Goal: Information Seeking & Learning: Learn about a topic

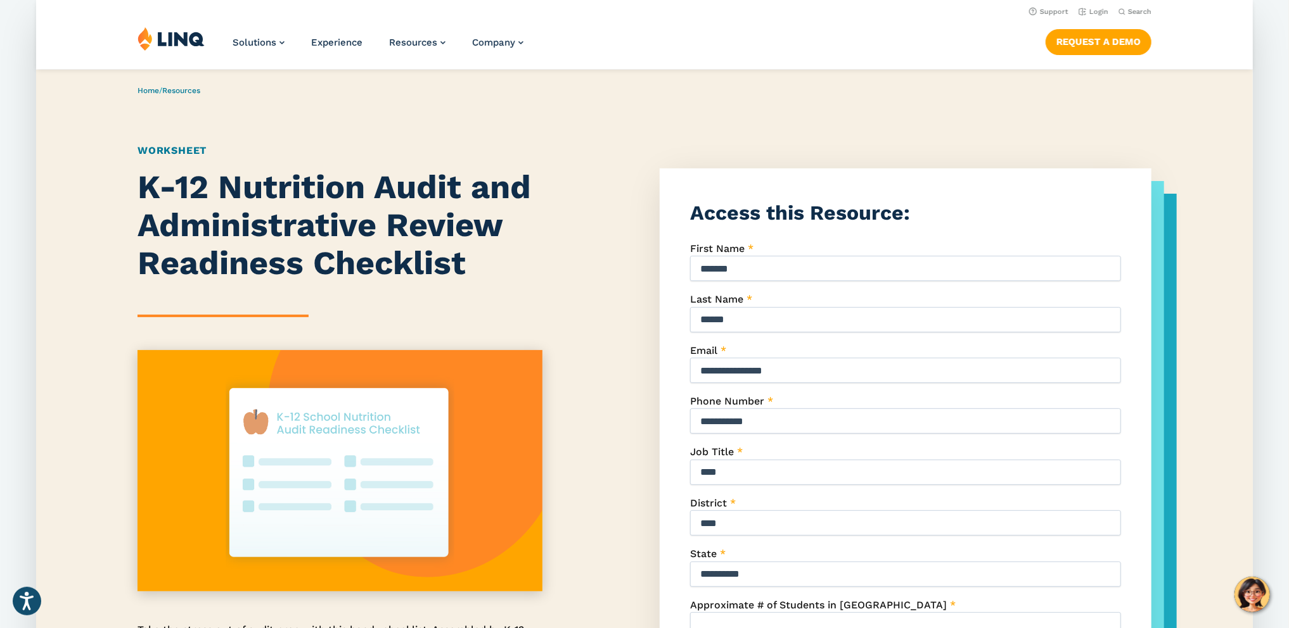
click at [415, 331] on div "K-12 Nutrition Audit and Administrative Review Readiness Checklist Take the str…" at bounding box center [339, 520] width 405 height 703
click at [56, 372] on div "**********" at bounding box center [644, 520] width 1216 height 703
click at [48, 437] on div "**********" at bounding box center [644, 520] width 1216 height 703
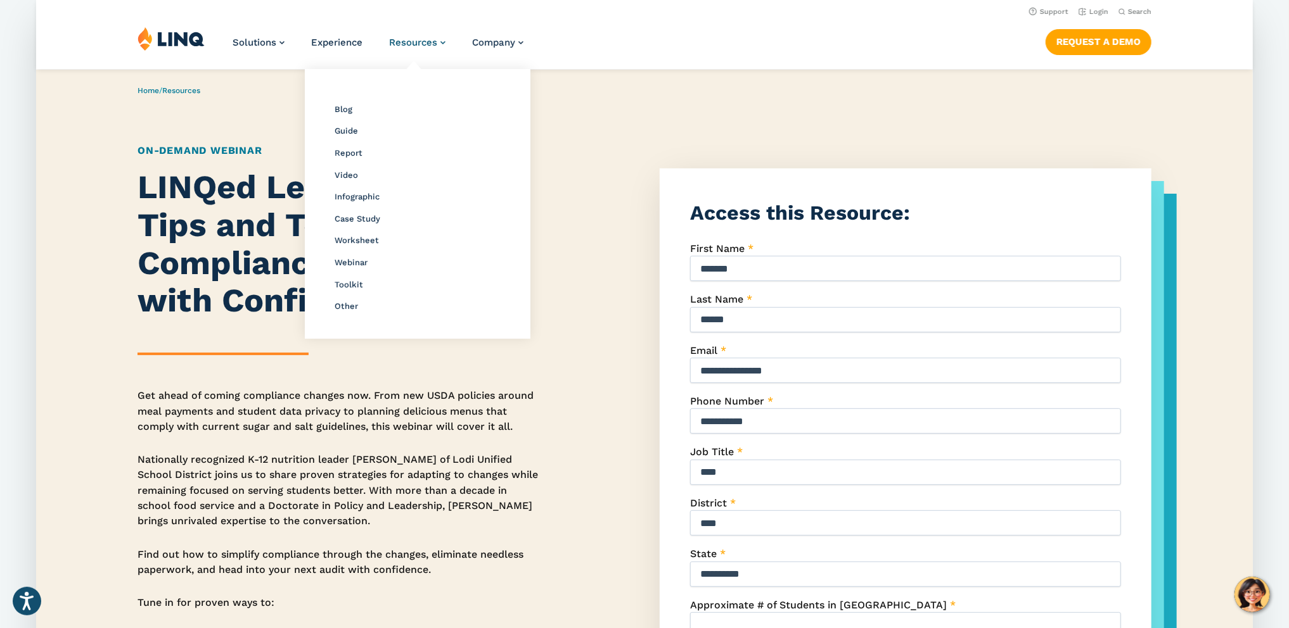
click at [408, 48] on span "Resources" at bounding box center [413, 42] width 48 height 11
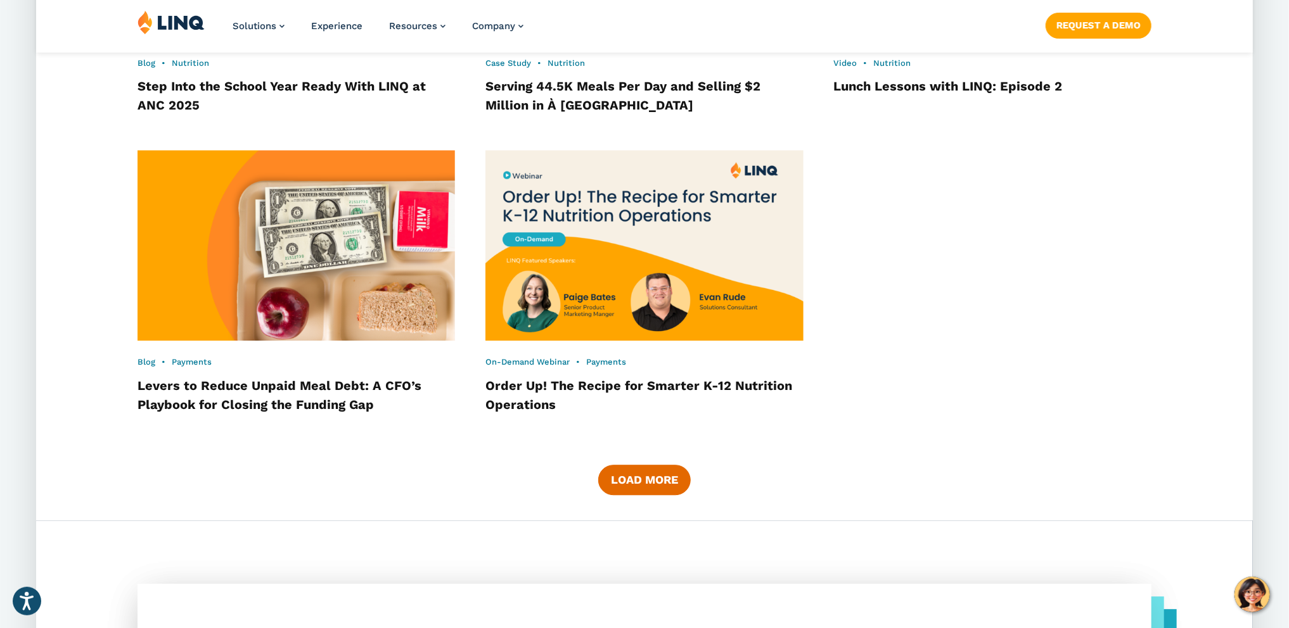
scroll to position [2002, 0]
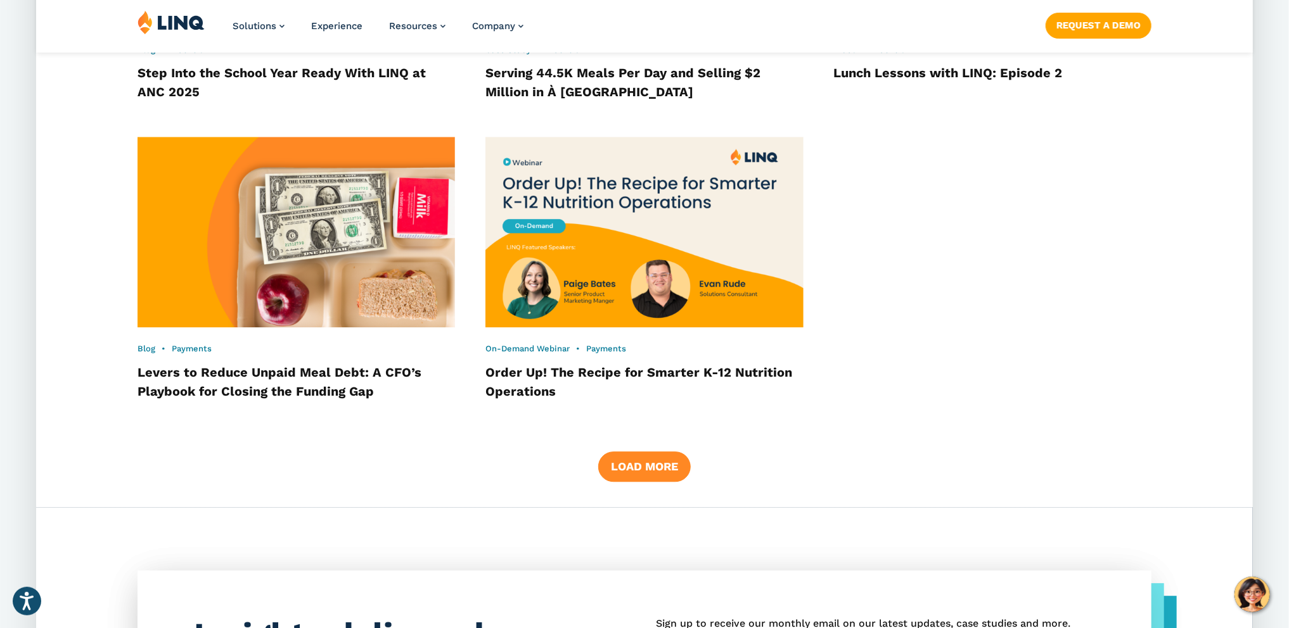
click at [651, 469] on button "Load More" at bounding box center [644, 467] width 92 height 30
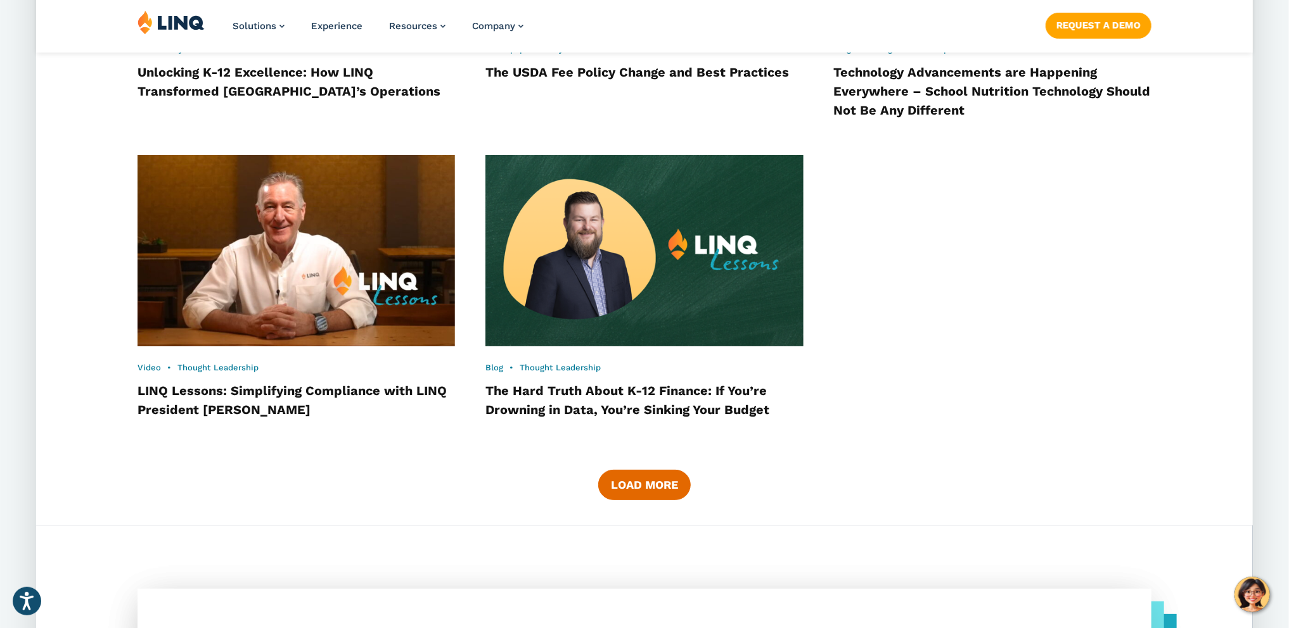
scroll to position [3292, 0]
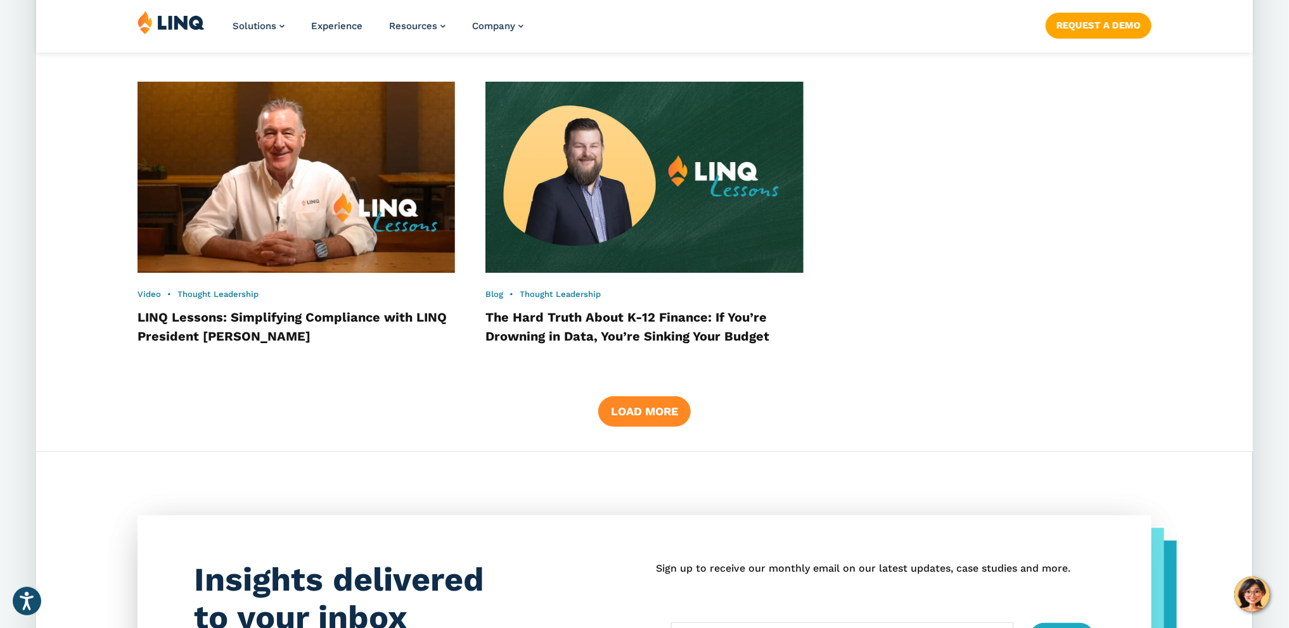
click at [633, 413] on button "Load More" at bounding box center [644, 412] width 92 height 30
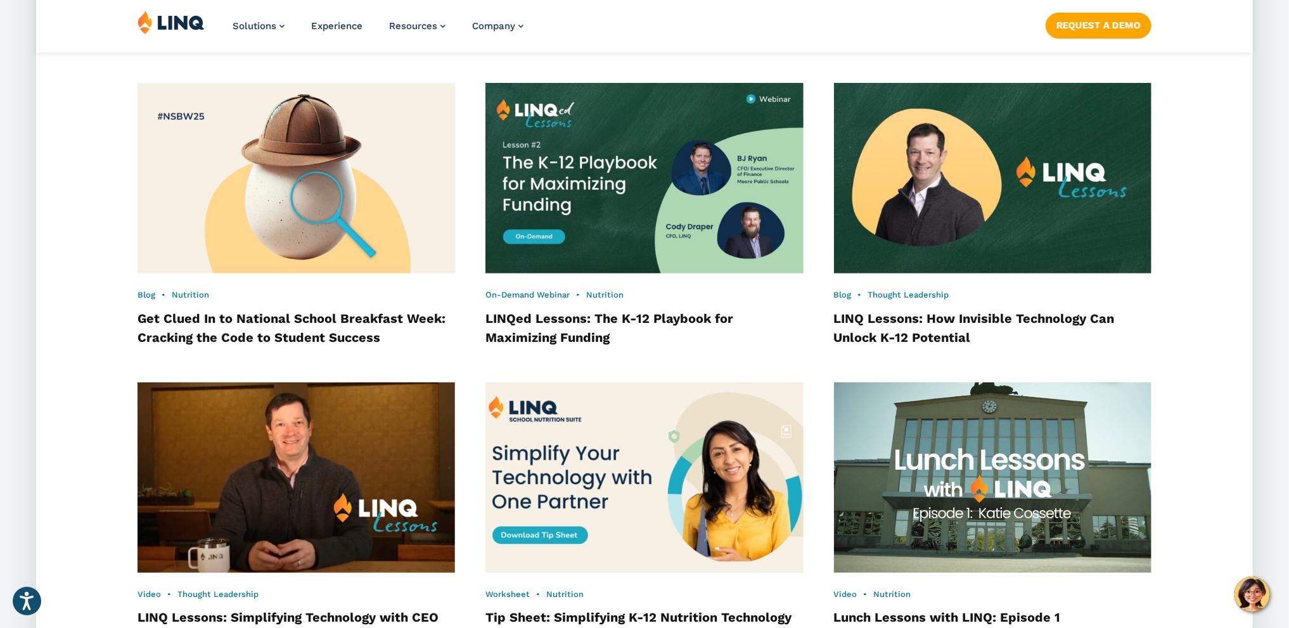
scroll to position [3713, 0]
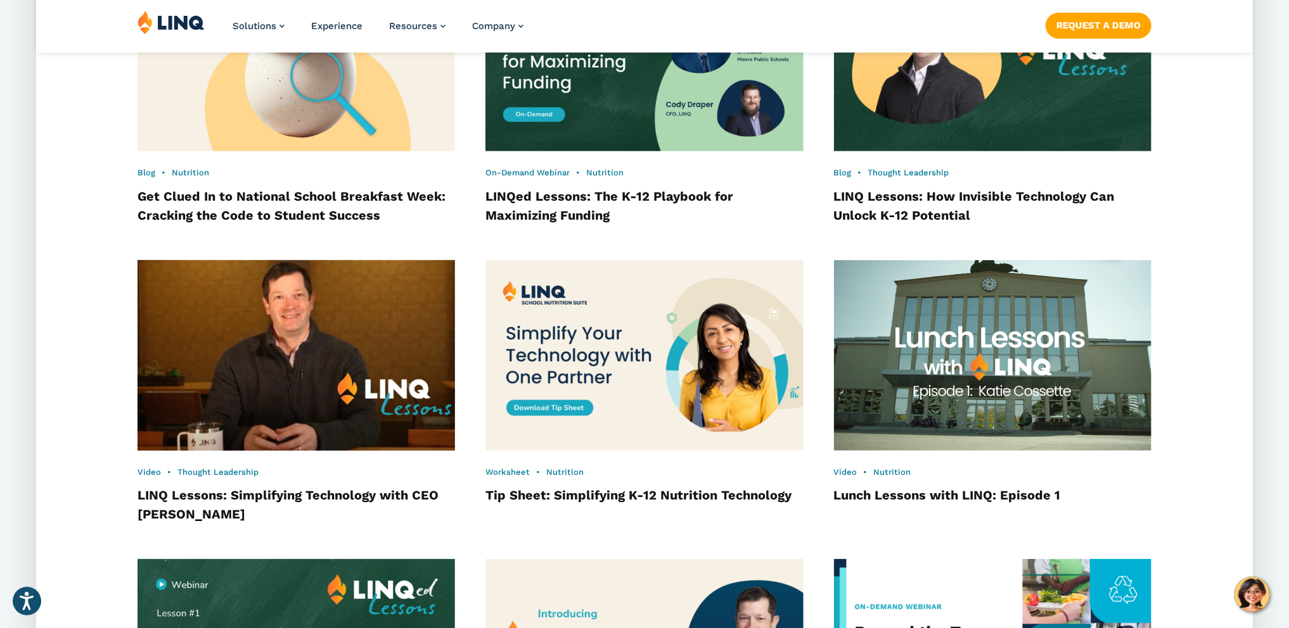
click at [323, 392] on img at bounding box center [296, 356] width 349 height 210
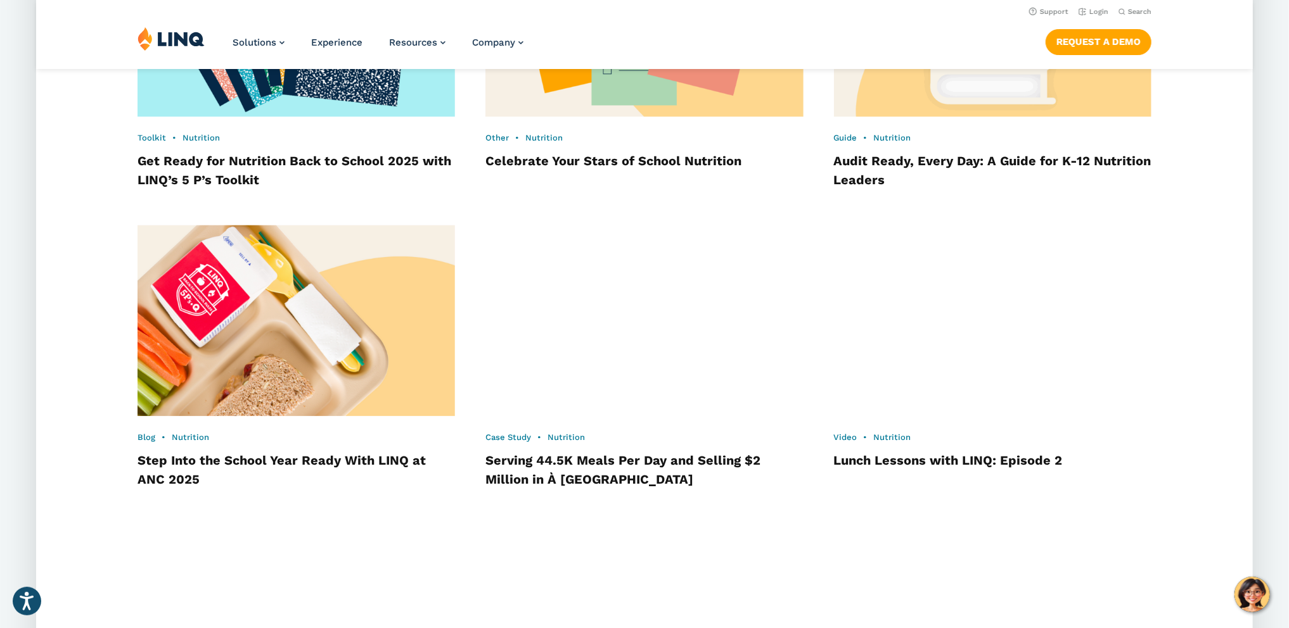
scroll to position [1859, 0]
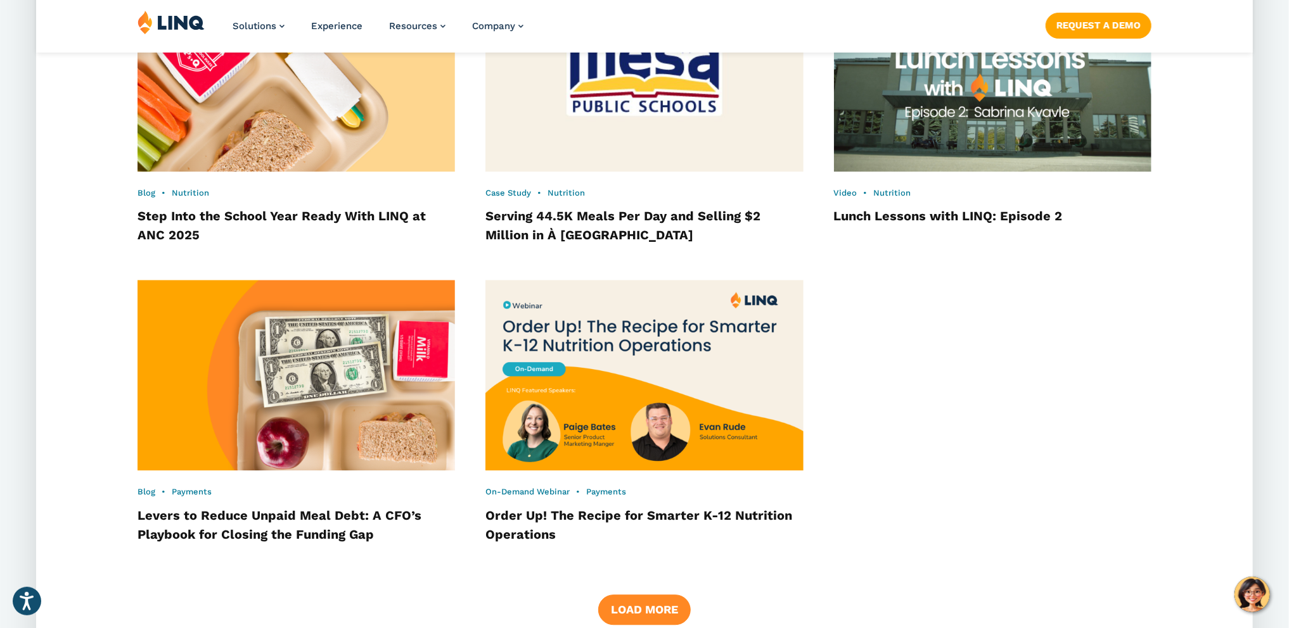
click at [651, 607] on button "Load More" at bounding box center [644, 610] width 92 height 30
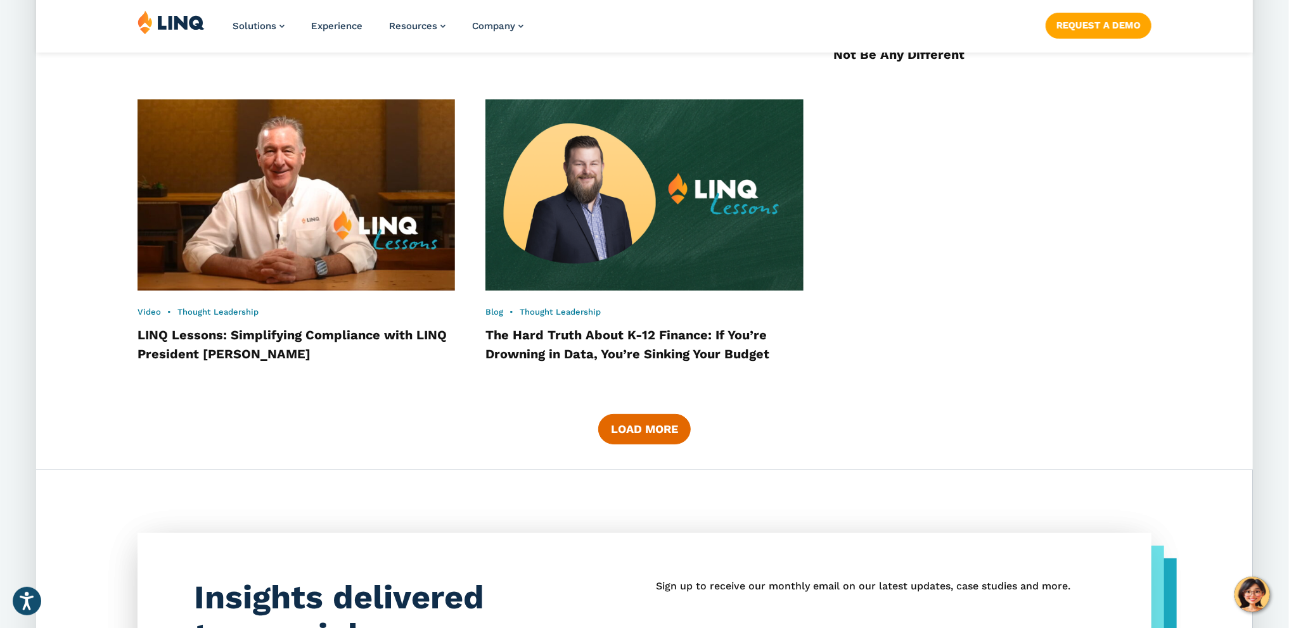
scroll to position [3517, 0]
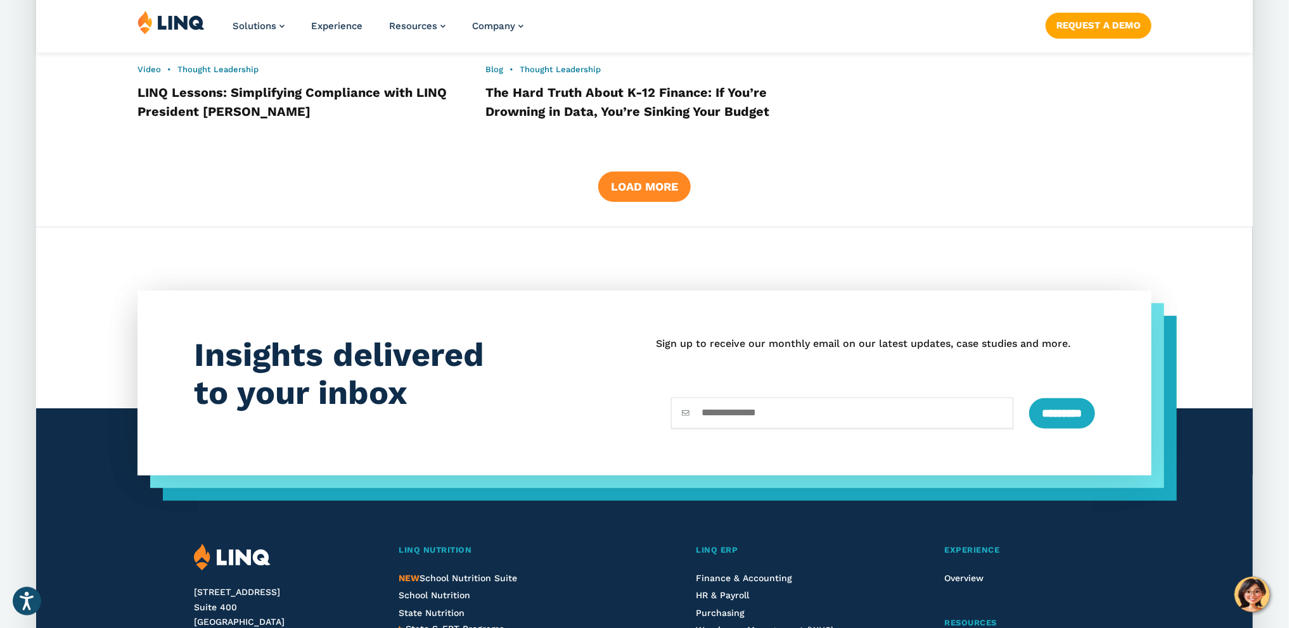
click at [633, 184] on button "Load More" at bounding box center [644, 187] width 92 height 30
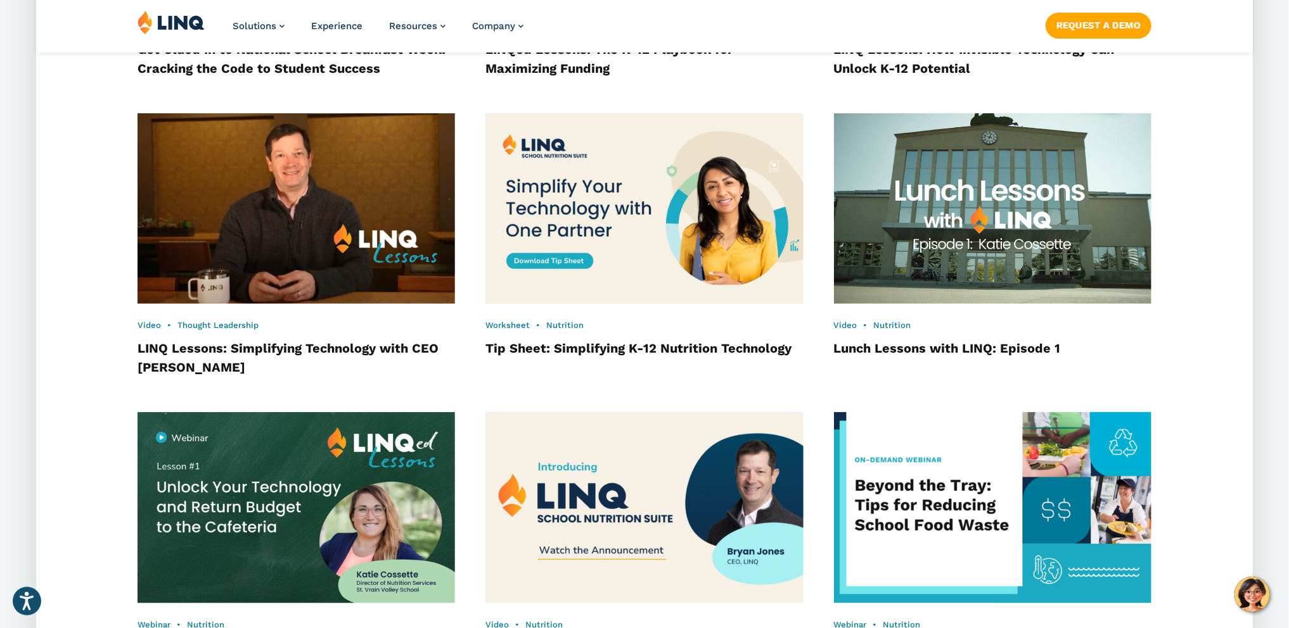
scroll to position [3933, 0]
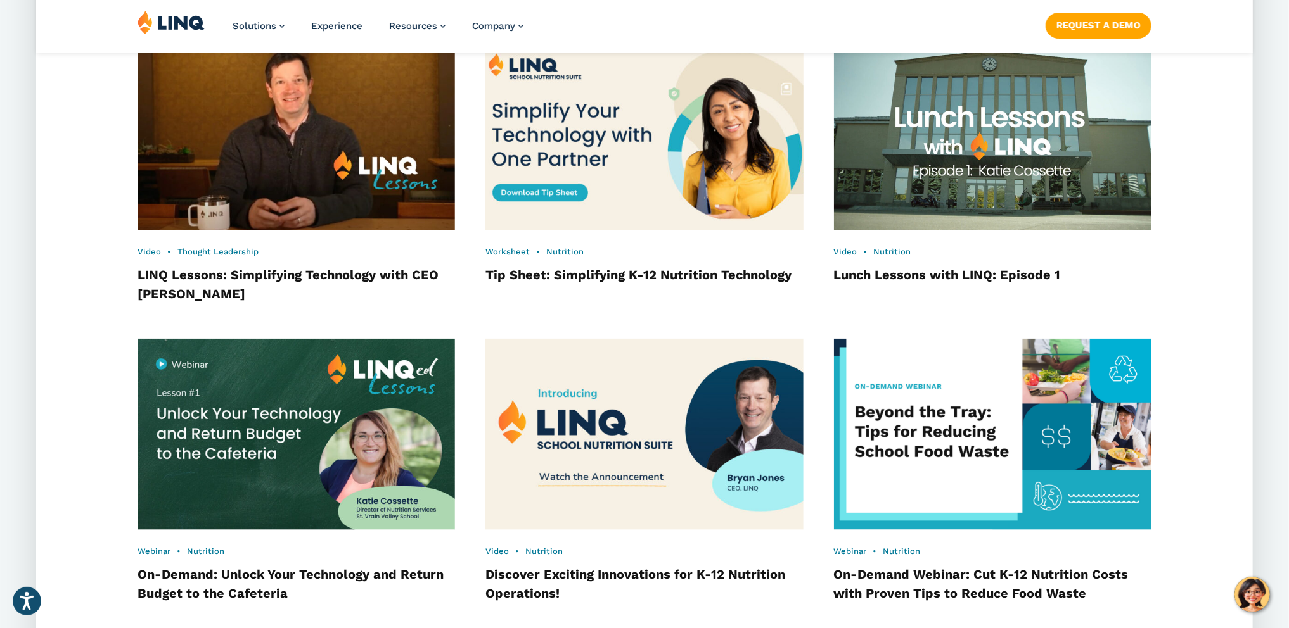
click at [642, 143] on img at bounding box center [643, 135] width 349 height 210
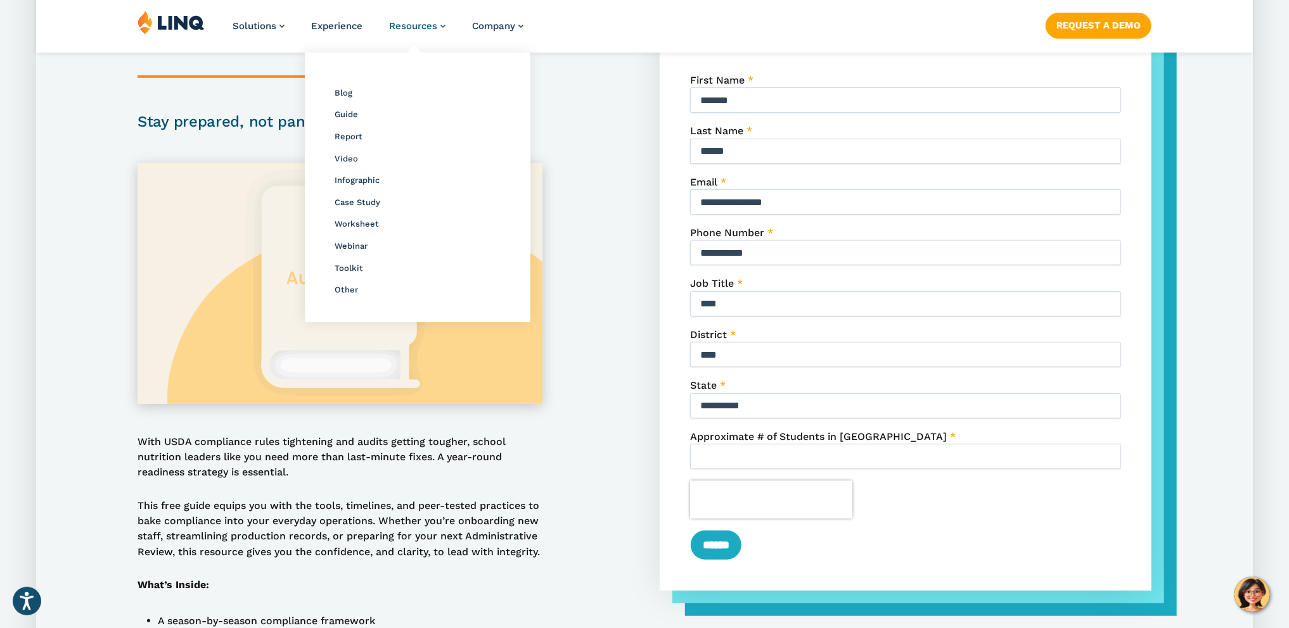
click at [423, 32] on span "Resources" at bounding box center [413, 25] width 48 height 11
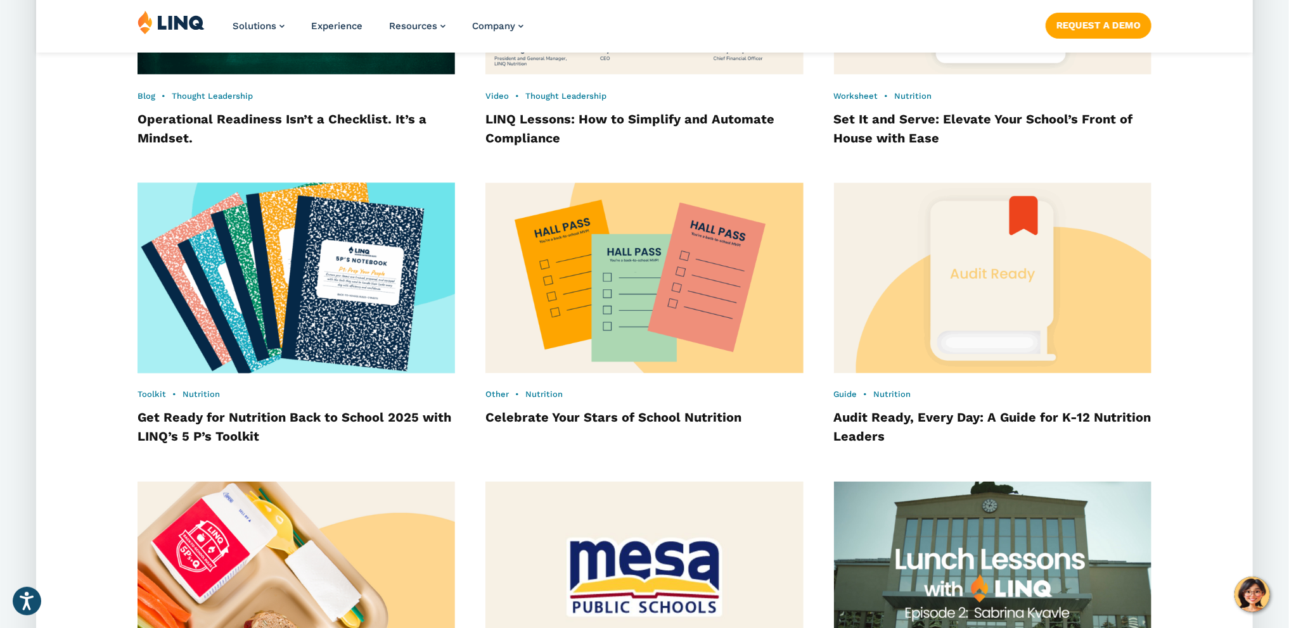
scroll to position [1363, 0]
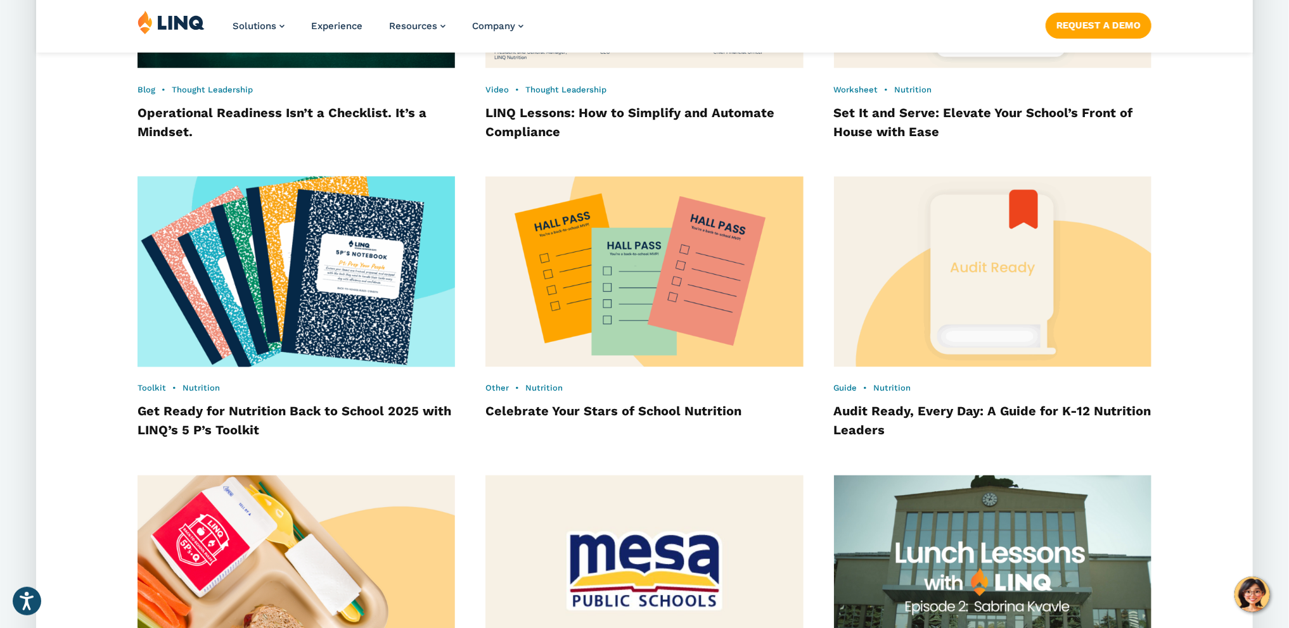
click at [350, 324] on img at bounding box center [296, 272] width 349 height 210
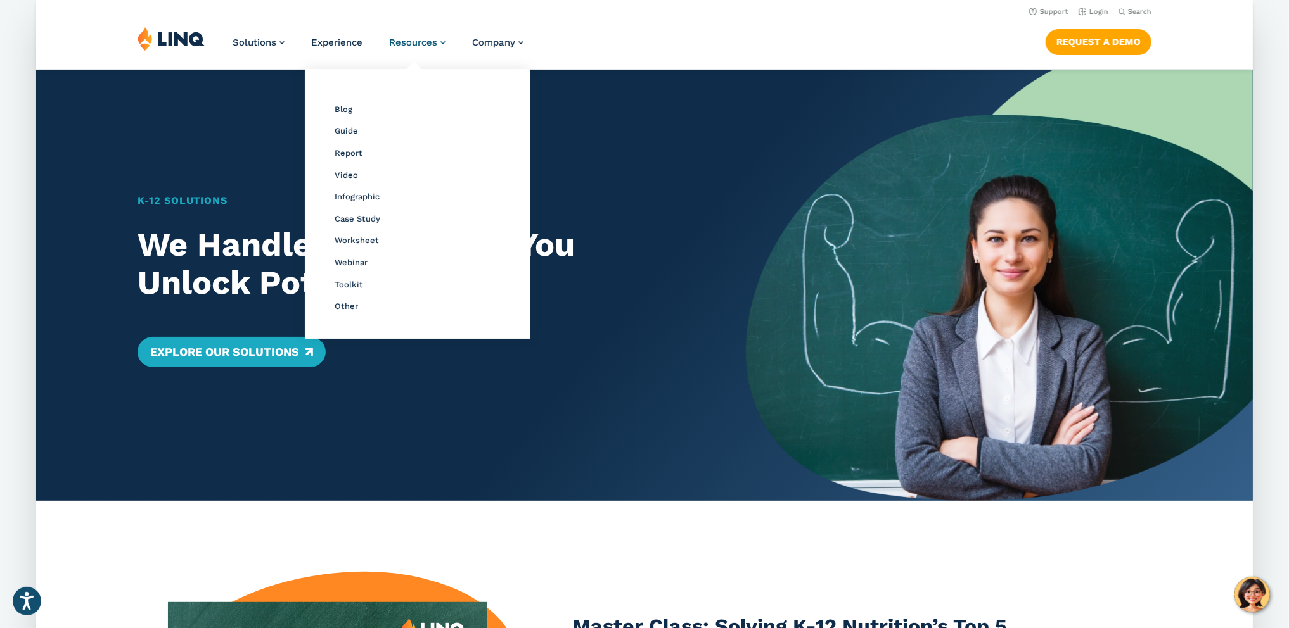
click at [430, 42] on span "Resources" at bounding box center [413, 42] width 48 height 11
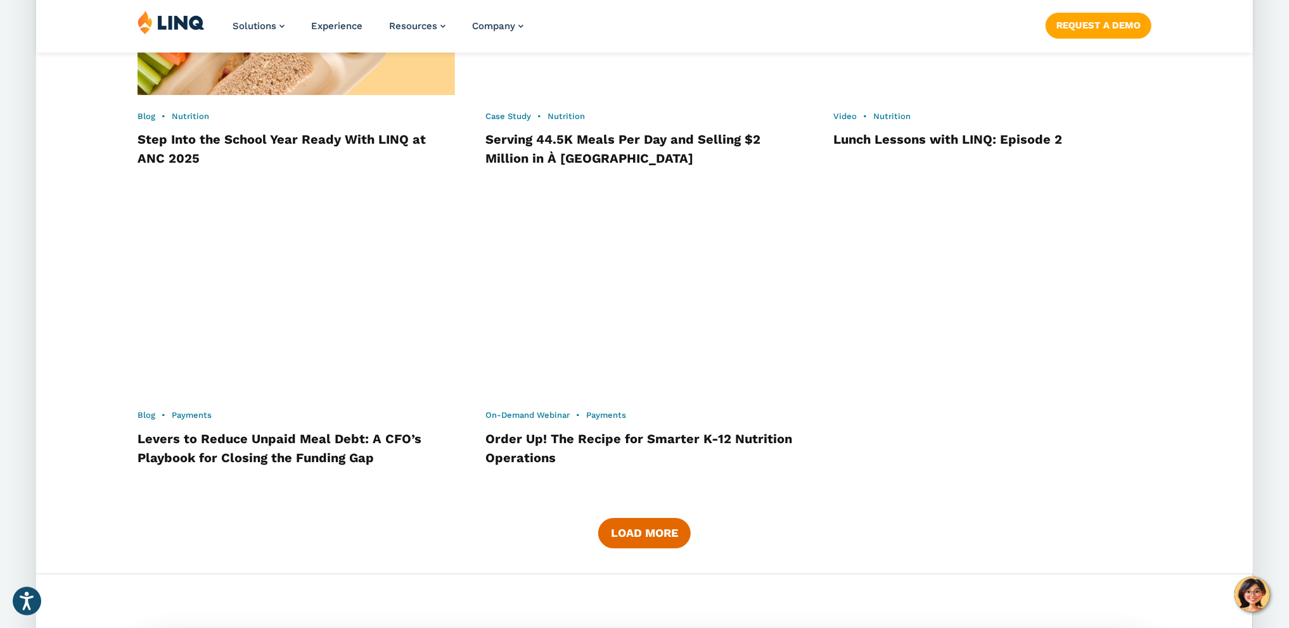
scroll to position [2009, 0]
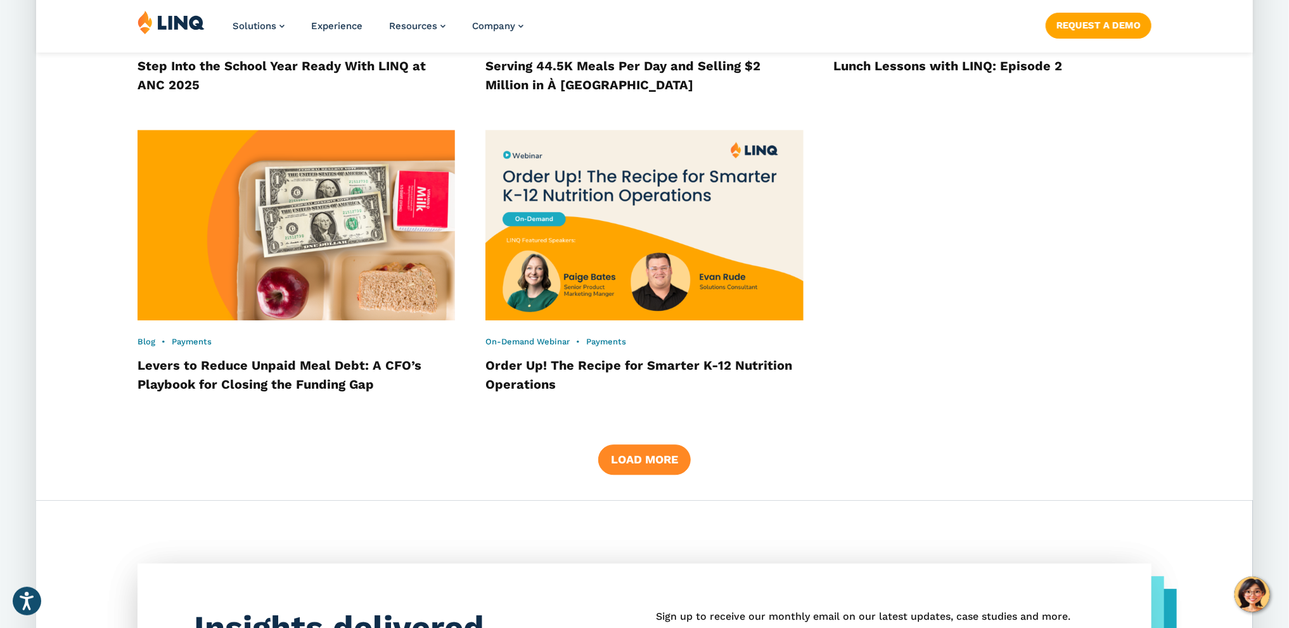
click at [629, 459] on button "Load More" at bounding box center [644, 460] width 92 height 30
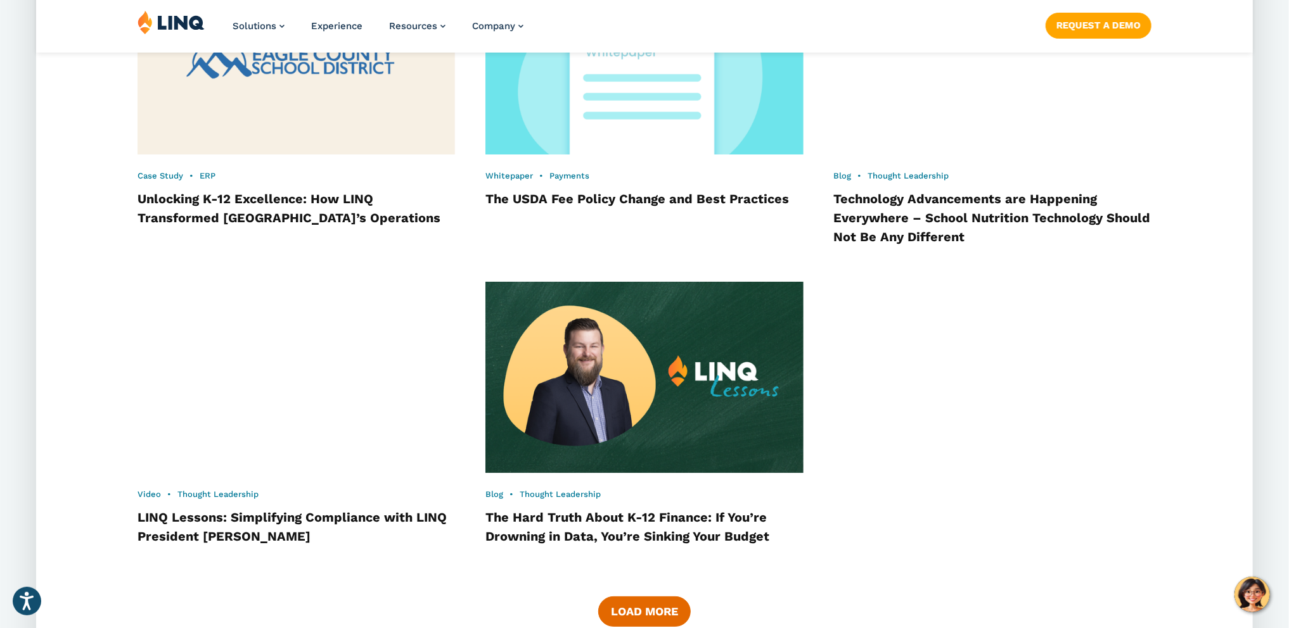
scroll to position [3311, 0]
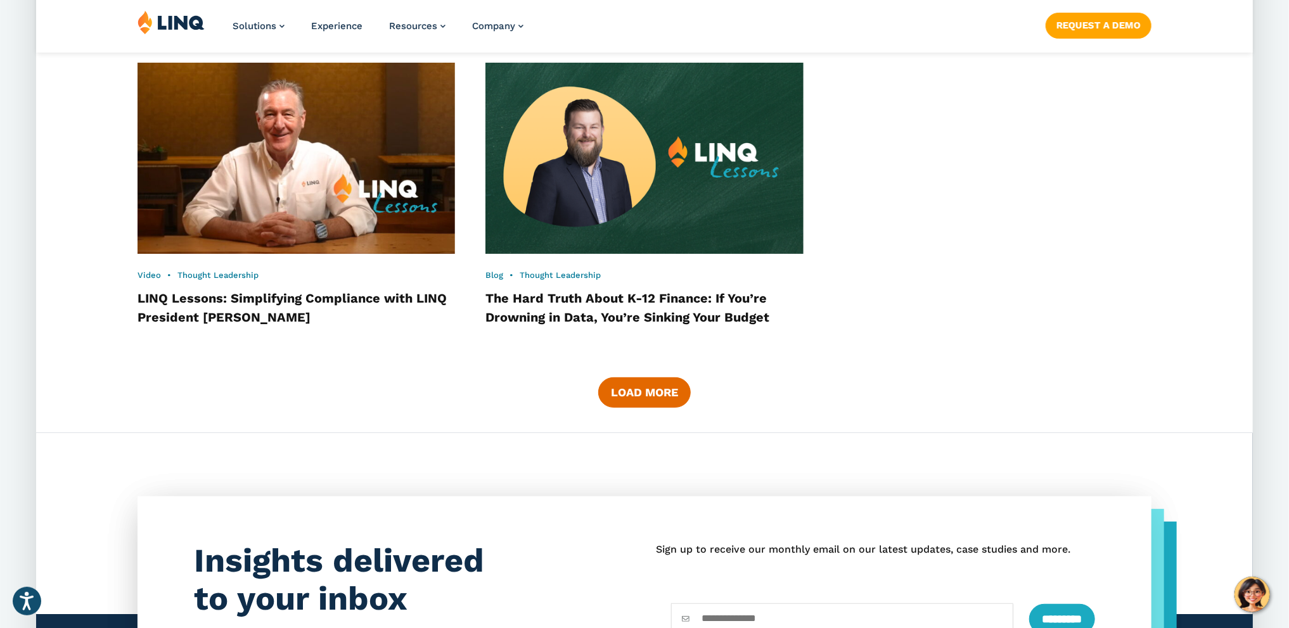
click at [644, 394] on button "Load More" at bounding box center [644, 393] width 92 height 30
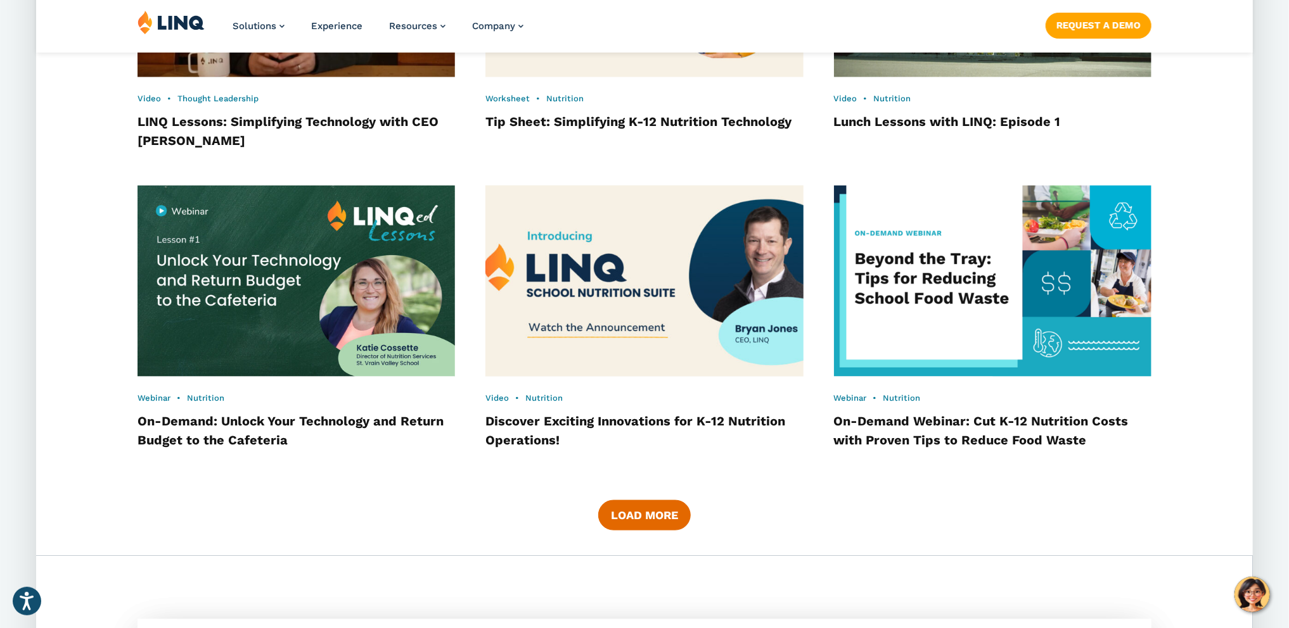
scroll to position [4100, 0]
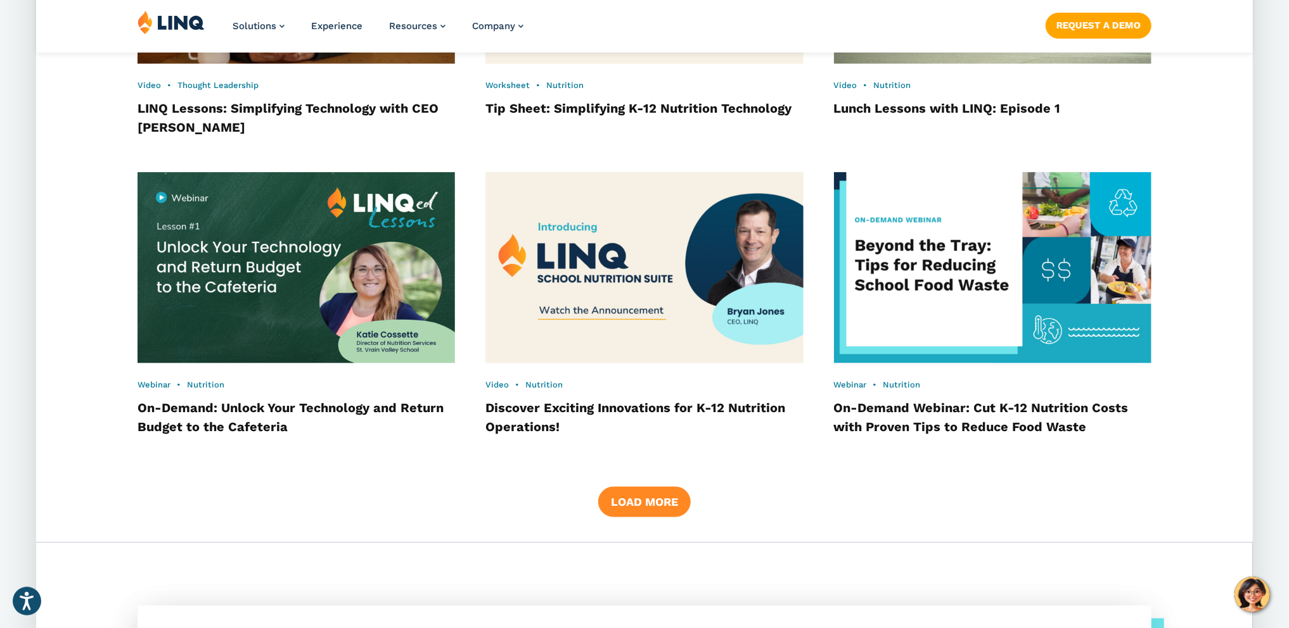
click at [665, 506] on button "Load More" at bounding box center [644, 502] width 92 height 30
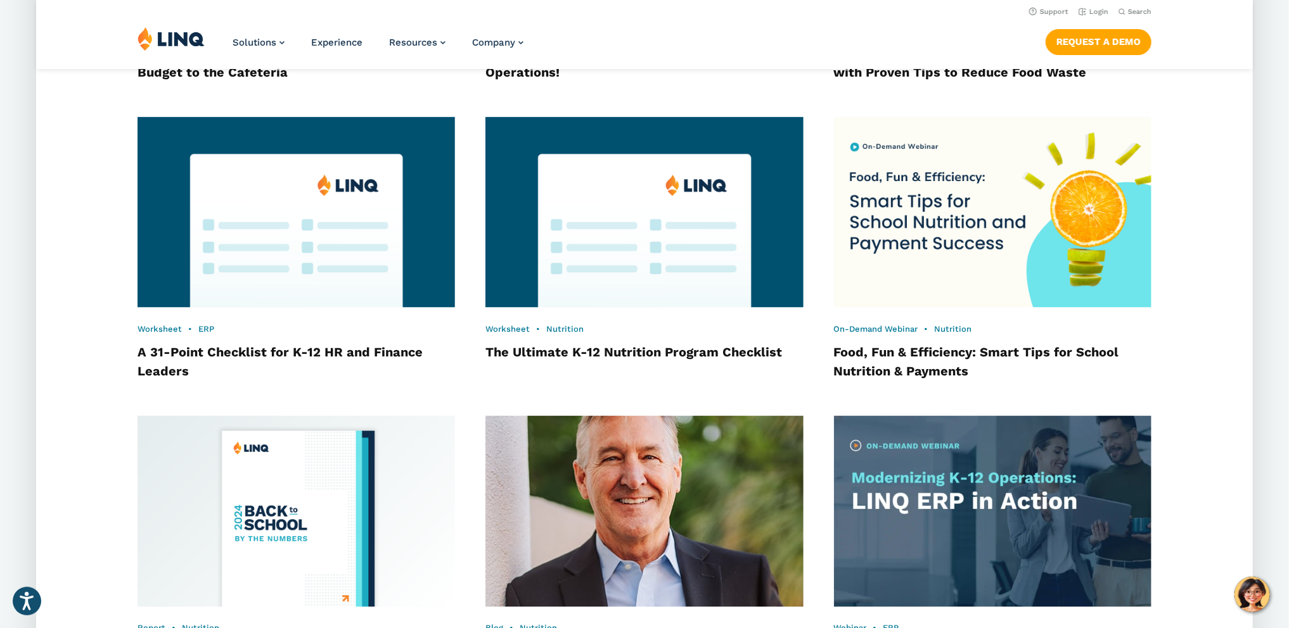
scroll to position [4448, 0]
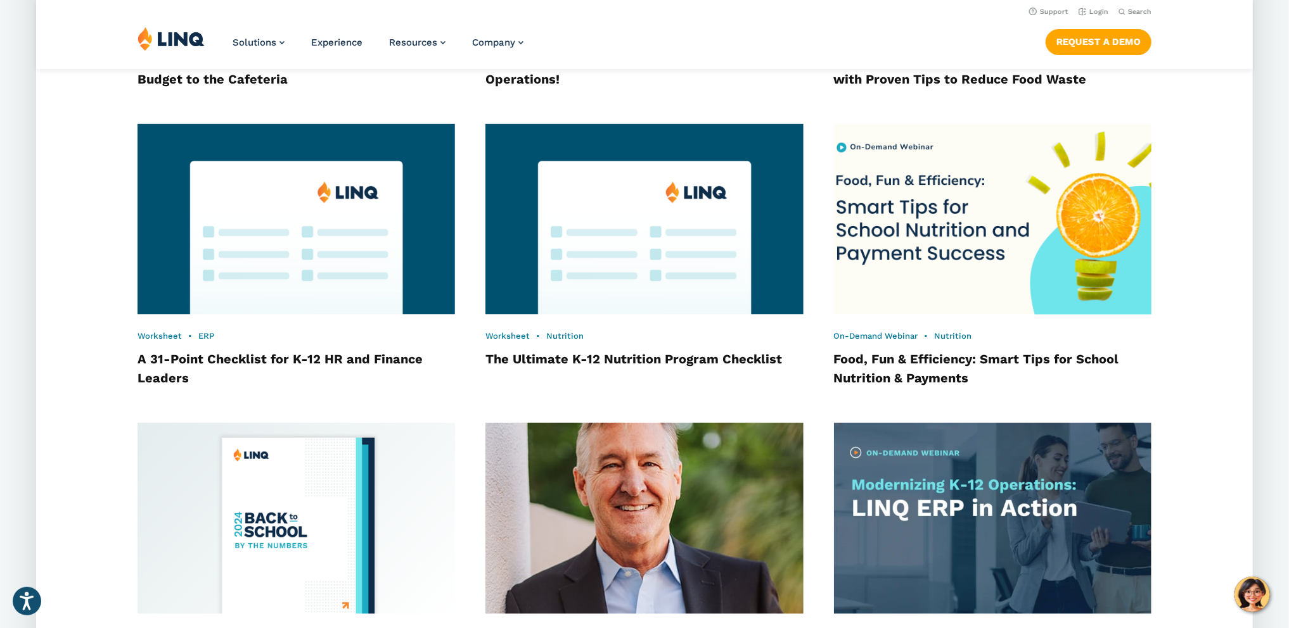
click at [940, 282] on img at bounding box center [992, 220] width 349 height 210
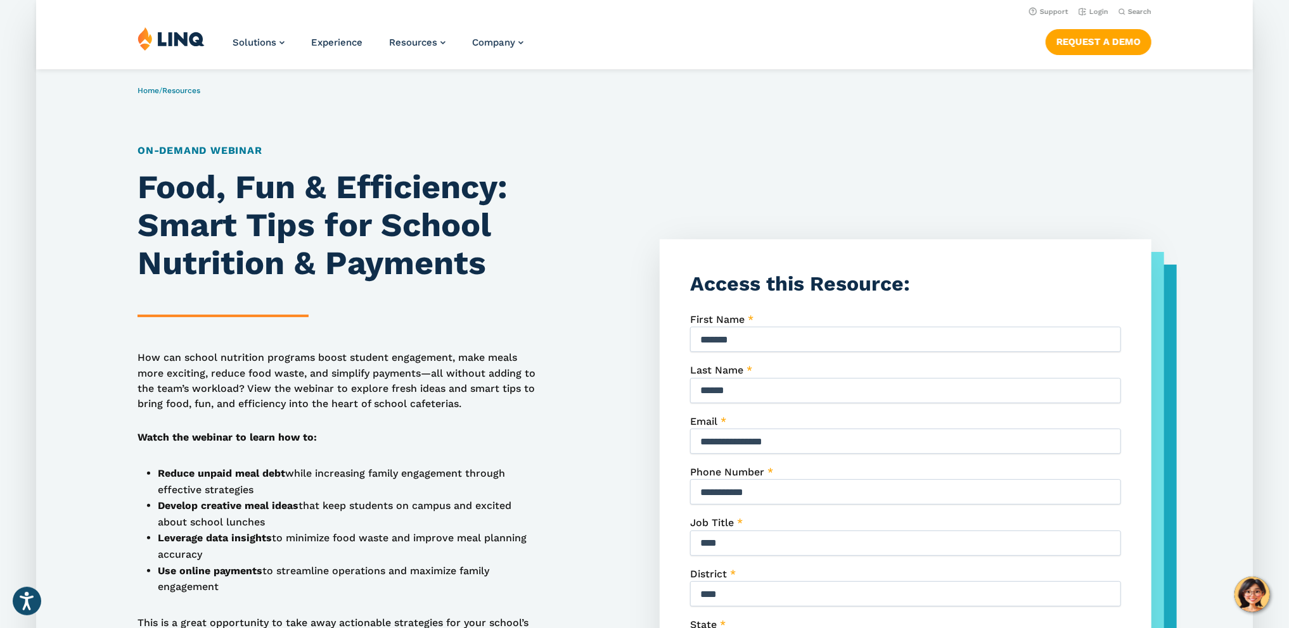
click at [384, 106] on article "Home / Resources On-Demand Webinar Food, Fun & Efficiency: Smart Tips for Schoo…" at bounding box center [644, 521] width 1216 height 903
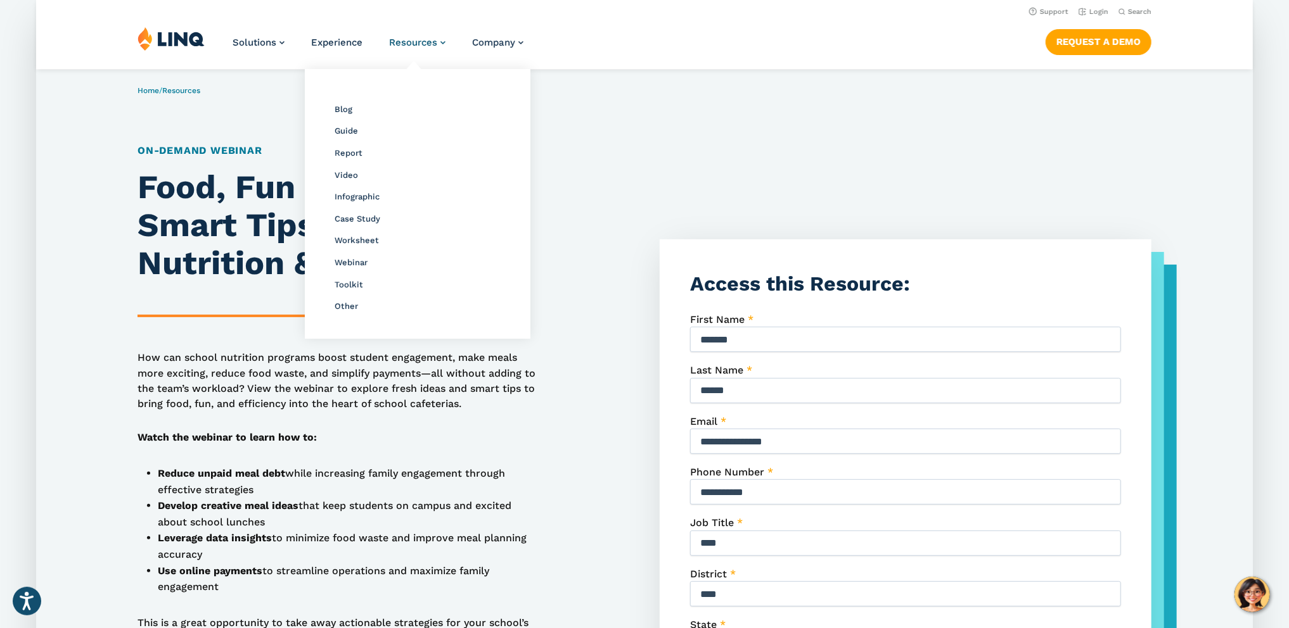
click at [409, 47] on span "Resources" at bounding box center [413, 42] width 48 height 11
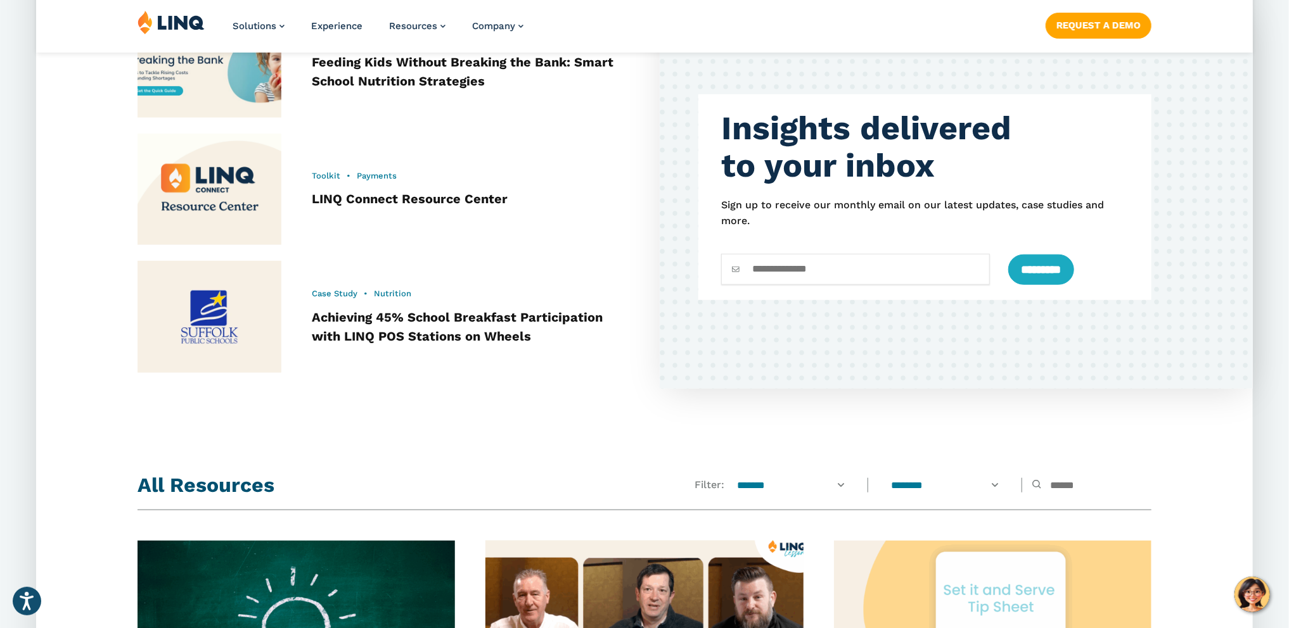
scroll to position [920, 0]
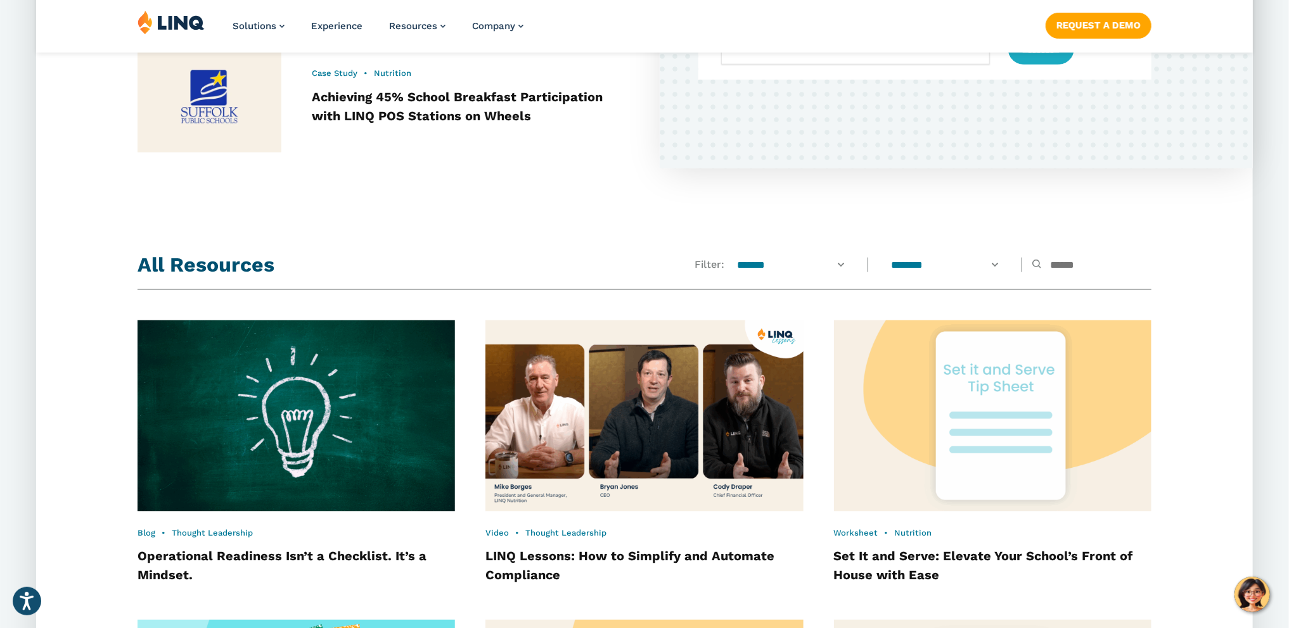
click at [900, 262] on select "**********" at bounding box center [945, 265] width 127 height 14
click at [746, 262] on select "**********" at bounding box center [791, 265] width 127 height 14
select select "*******"
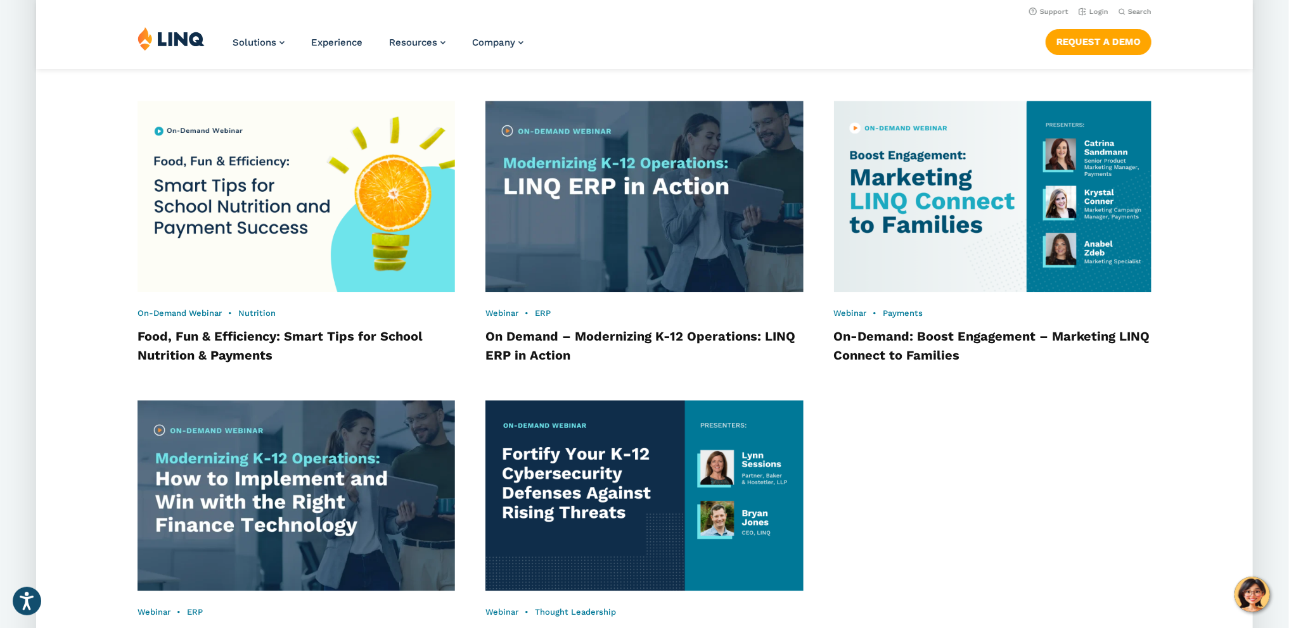
scroll to position [1381, 0]
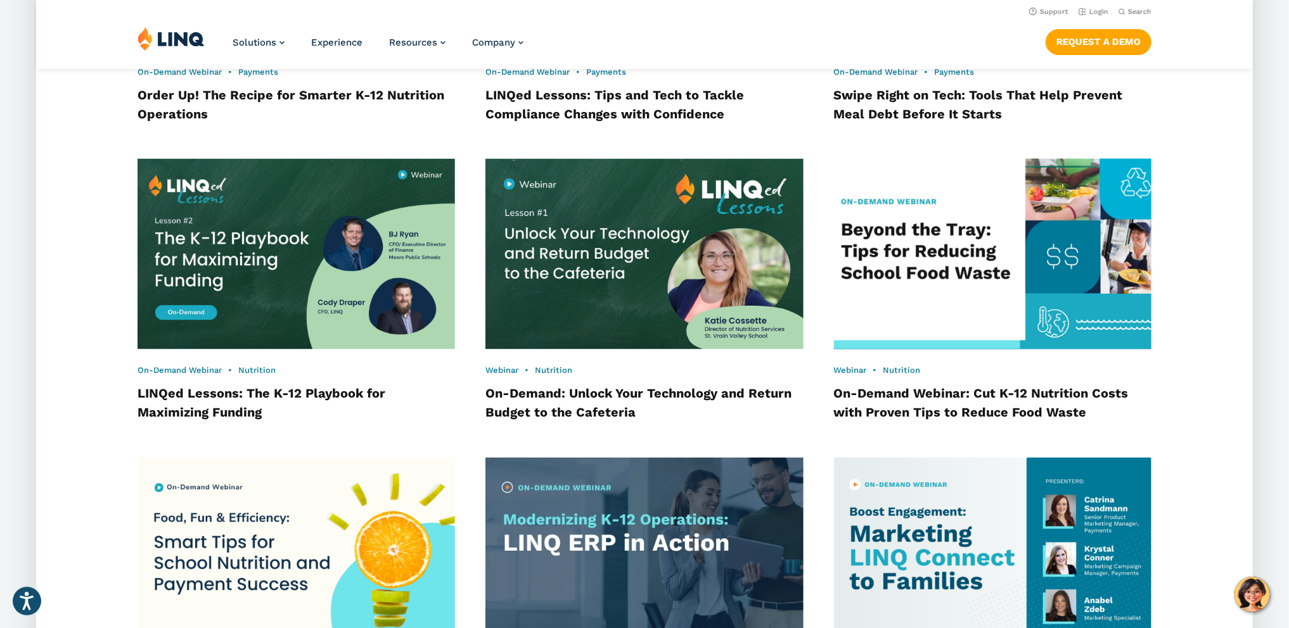
click at [1002, 286] on img at bounding box center [992, 255] width 349 height 210
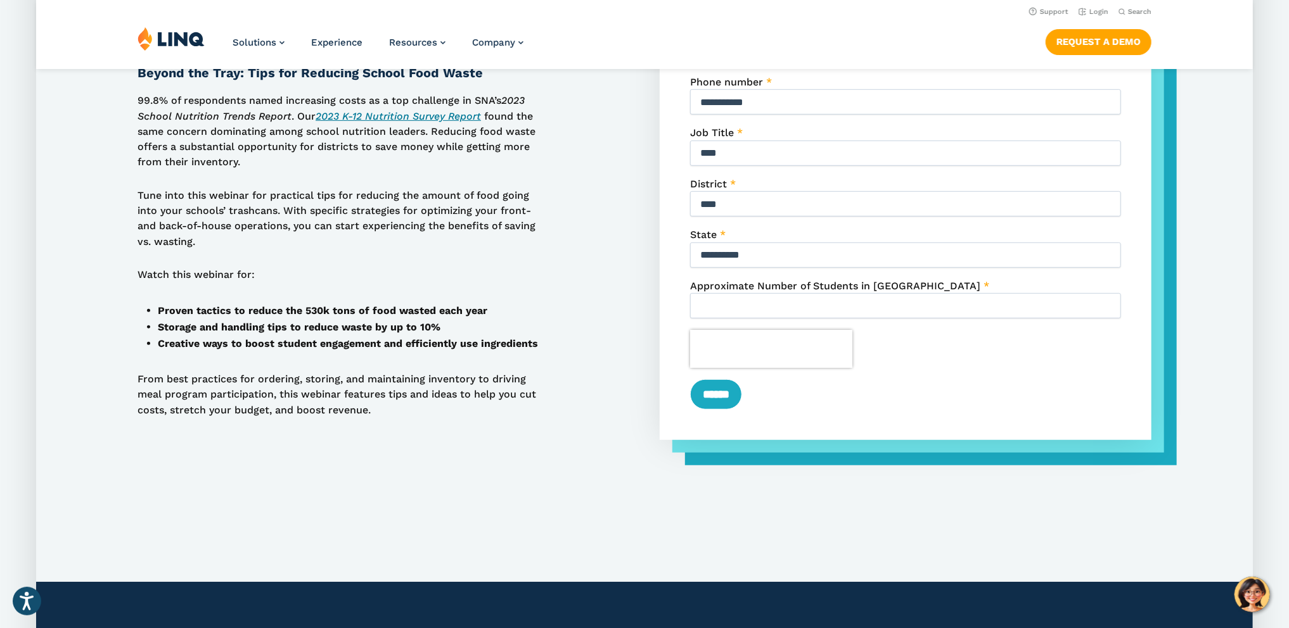
scroll to position [84, 0]
